Goal: Information Seeking & Learning: Learn about a topic

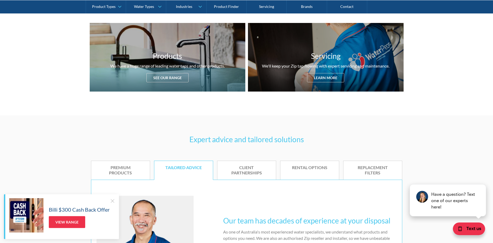
scroll to position [188, 0]
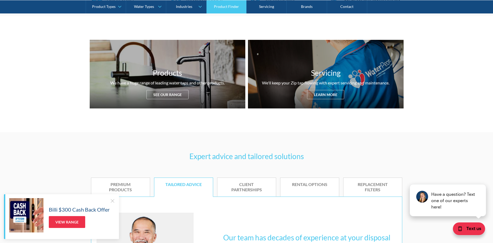
click at [221, 5] on link "Product Finder" at bounding box center [227, 6] width 40 height 13
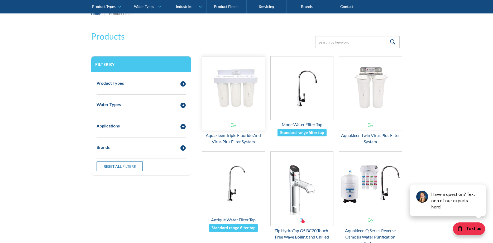
scroll to position [54, 0]
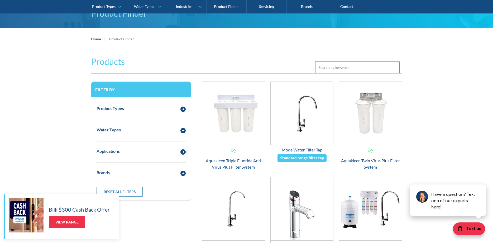
click at [359, 63] on input "Email Form 3" at bounding box center [357, 68] width 84 height 12
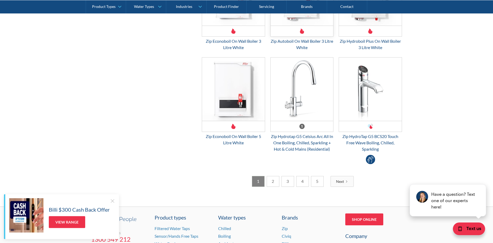
scroll to position [862, 0]
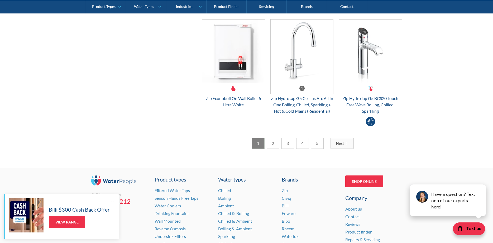
type input "zip"
click at [336, 143] on link "Next" at bounding box center [342, 143] width 23 height 11
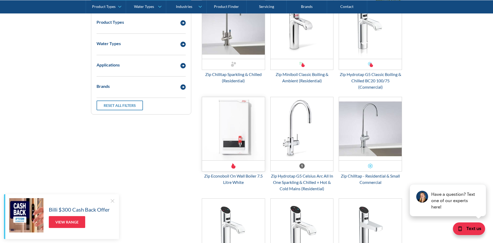
scroll to position [108, 0]
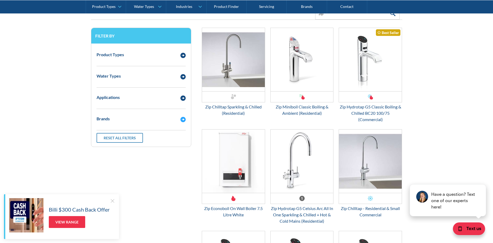
click at [129, 114] on div "Brands" at bounding box center [141, 119] width 94 height 15
click at [101, 129] on label "Zip" at bounding box center [141, 129] width 89 height 6
click at [100, 129] on input "Zip" at bounding box center [98, 128] width 3 height 3
radio input "true"
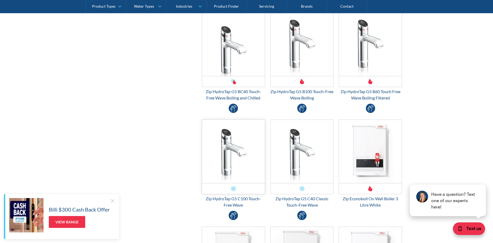
scroll to position [592, 0]
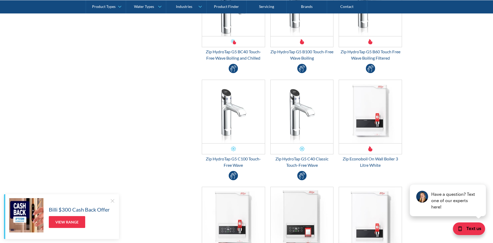
click at [111, 203] on div at bounding box center [112, 200] width 5 height 5
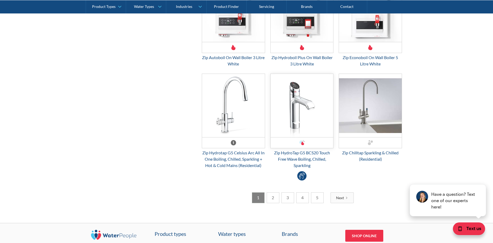
scroll to position [862, 0]
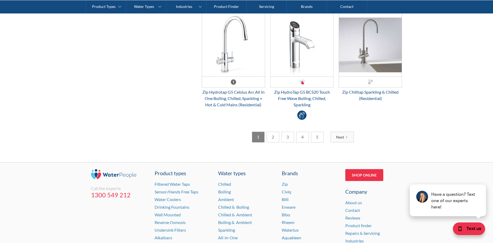
click at [276, 137] on link "2" at bounding box center [273, 137] width 13 height 11
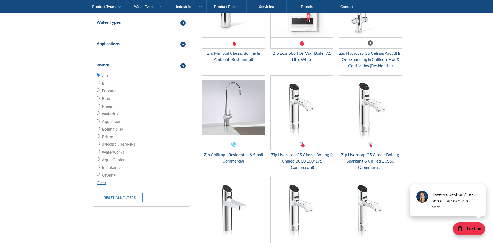
scroll to position [54, 0]
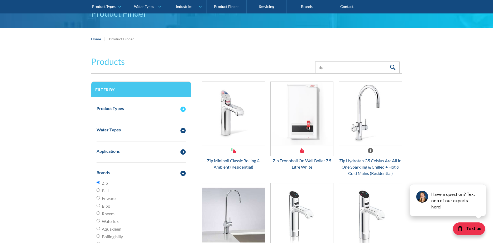
click at [131, 114] on div "Product Types" at bounding box center [141, 108] width 94 height 15
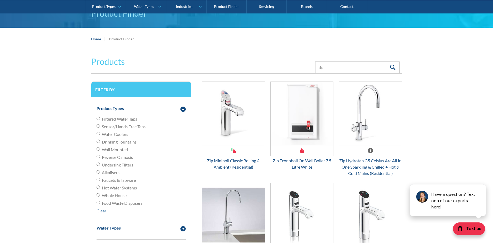
click at [122, 121] on span "Filtered Water Taps" at bounding box center [119, 119] width 35 height 6
click at [100, 120] on input "Filtered Water Taps" at bounding box center [98, 118] width 3 height 3
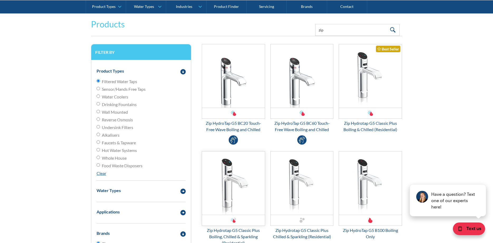
scroll to position [81, 0]
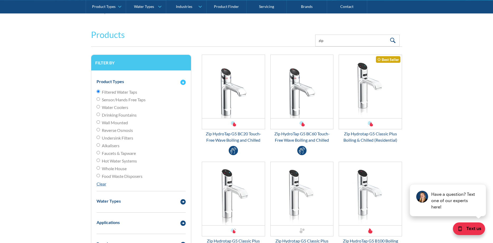
click at [117, 90] on span "Filtered Water Taps" at bounding box center [119, 92] width 35 height 6
click at [100, 90] on input "Filtered Water Taps" at bounding box center [98, 91] width 3 height 3
click at [98, 93] on input "Filtered Water Taps" at bounding box center [98, 91] width 3 height 3
click at [102, 182] on link "Clear" at bounding box center [102, 183] width 10 height 5
radio input "false"
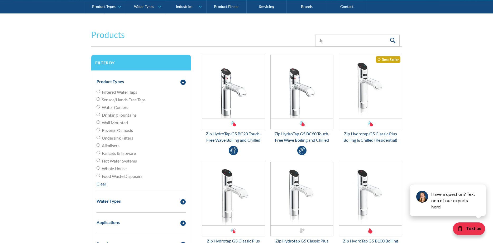
click at [108, 139] on span "Undersink Filters" at bounding box center [117, 138] width 31 height 6
click at [100, 139] on input "Undersink Filters" at bounding box center [98, 137] width 3 height 3
radio input "true"
